Goal: Transaction & Acquisition: Purchase product/service

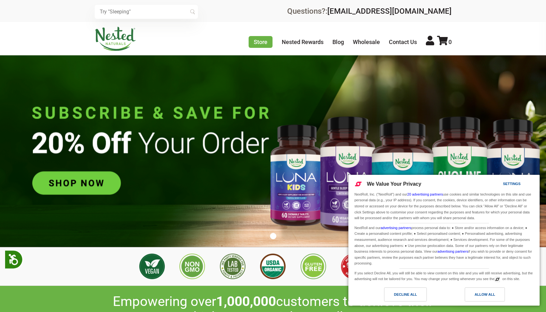
scroll to position [0, 336]
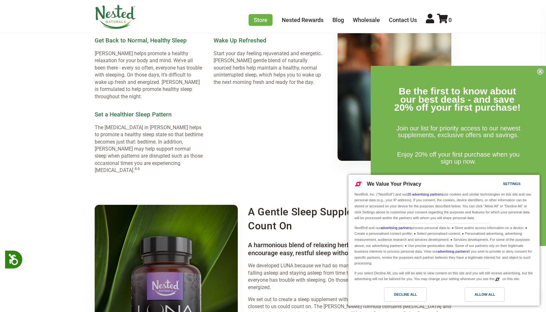
scroll to position [935, 0]
